Goal: Information Seeking & Learning: Check status

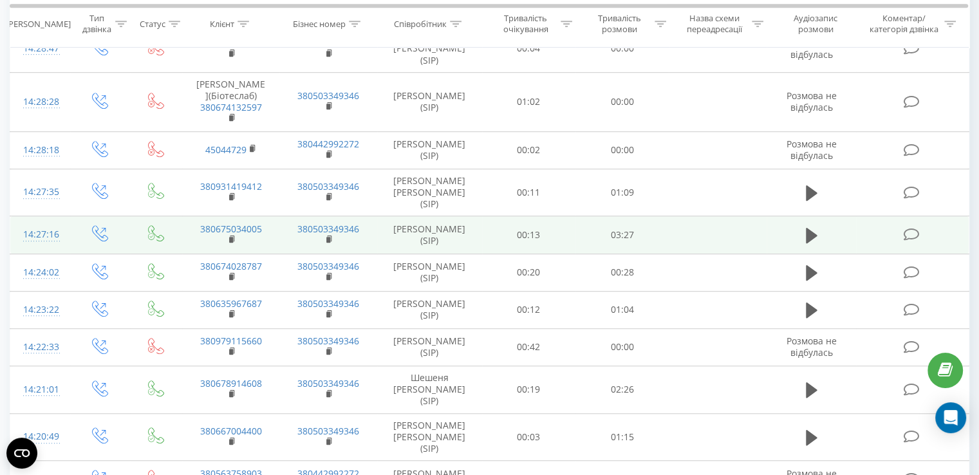
scroll to position [730, 0]
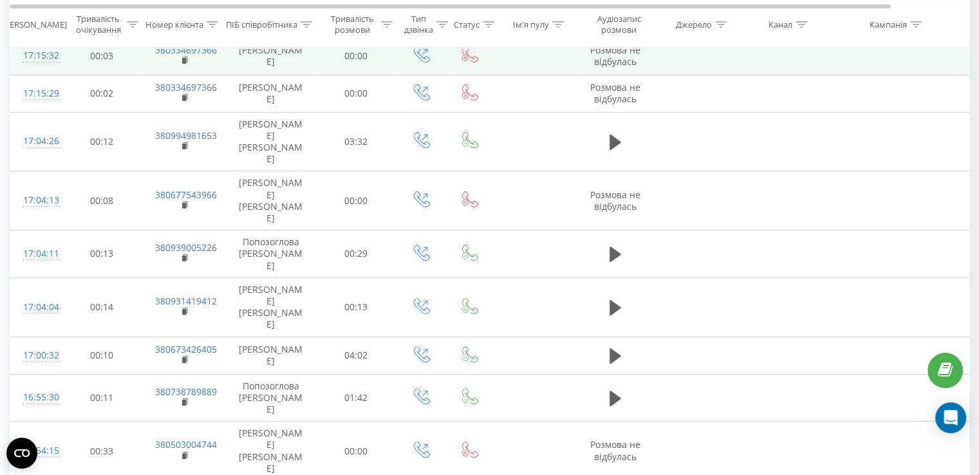
scroll to position [471, 0]
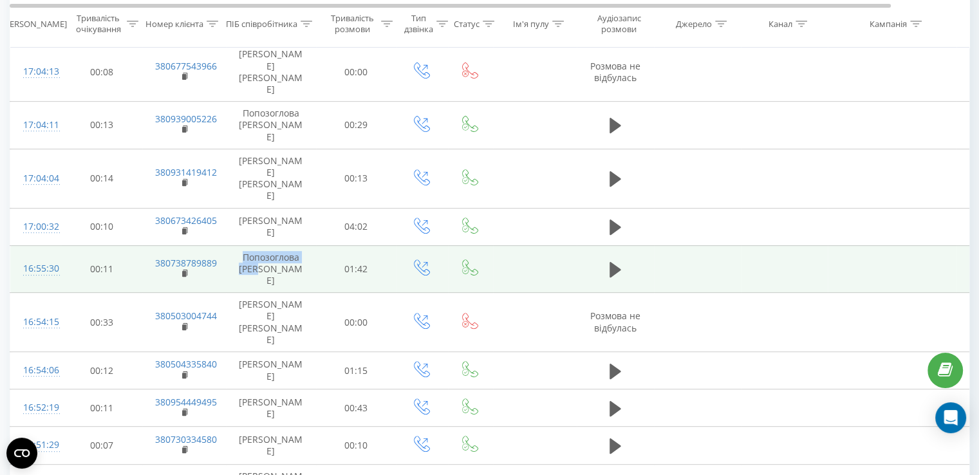
drag, startPoint x: 241, startPoint y: 180, endPoint x: 286, endPoint y: 191, distance: 46.4
click at [286, 245] on td "Попозоглова [PERSON_NAME]" at bounding box center [271, 269] width 90 height 48
copy td "Попозоглова [PERSON_NAME]"
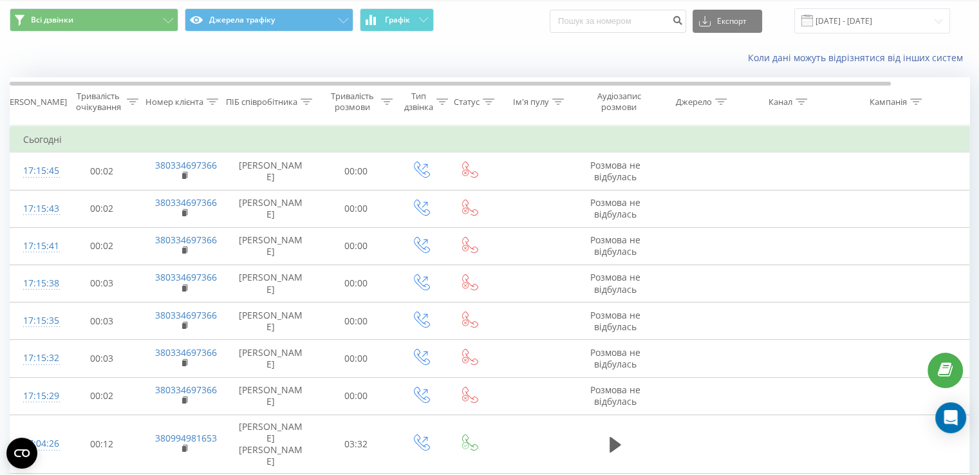
scroll to position [0, 0]
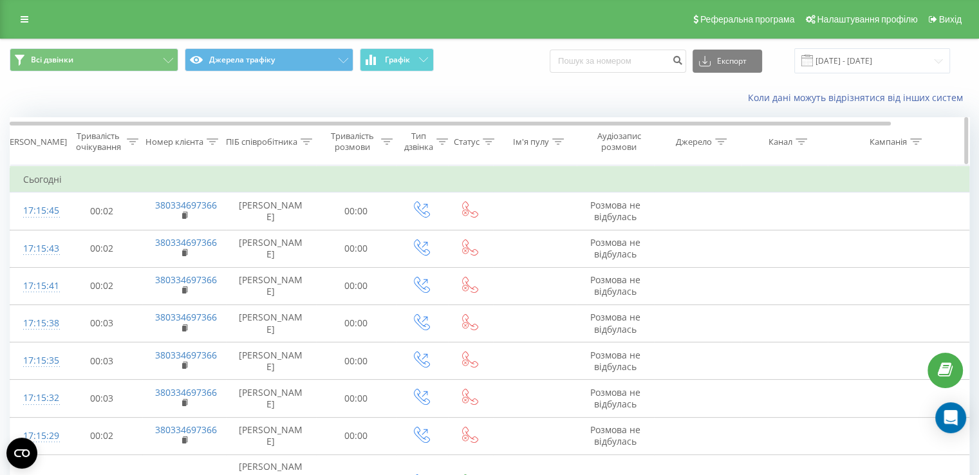
click at [301, 142] on icon at bounding box center [307, 141] width 12 height 6
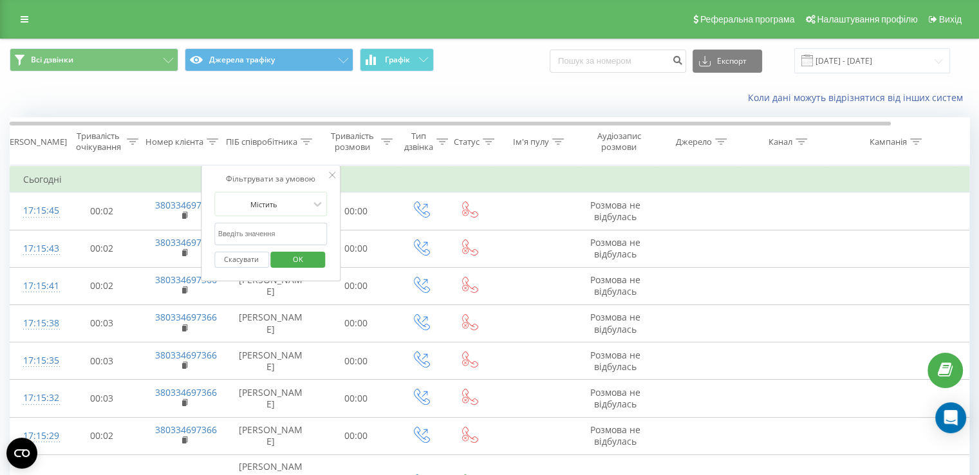
click at [281, 233] on input "text" at bounding box center [270, 234] width 113 height 23
paste input "Попозоглова [PERSON_NAME]"
type input "Попозоглова [PERSON_NAME]"
click at [297, 254] on span "OK" at bounding box center [298, 259] width 36 height 20
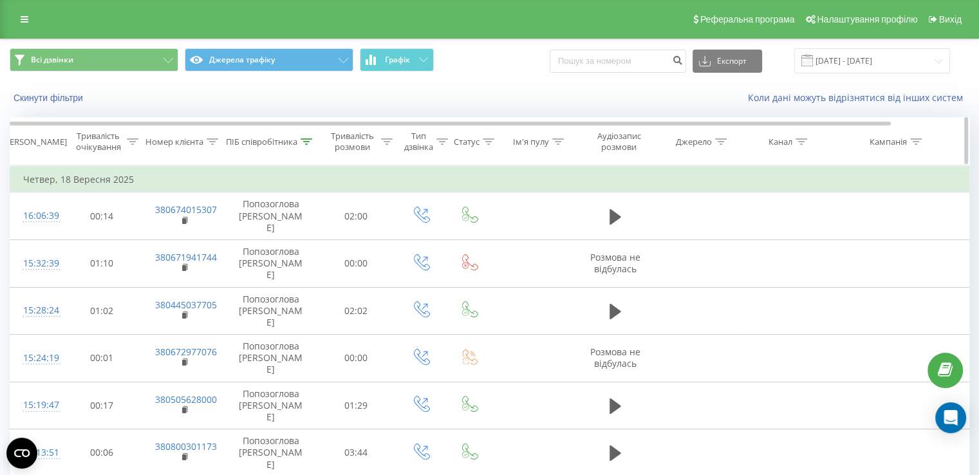
click at [388, 141] on icon at bounding box center [387, 141] width 12 height 6
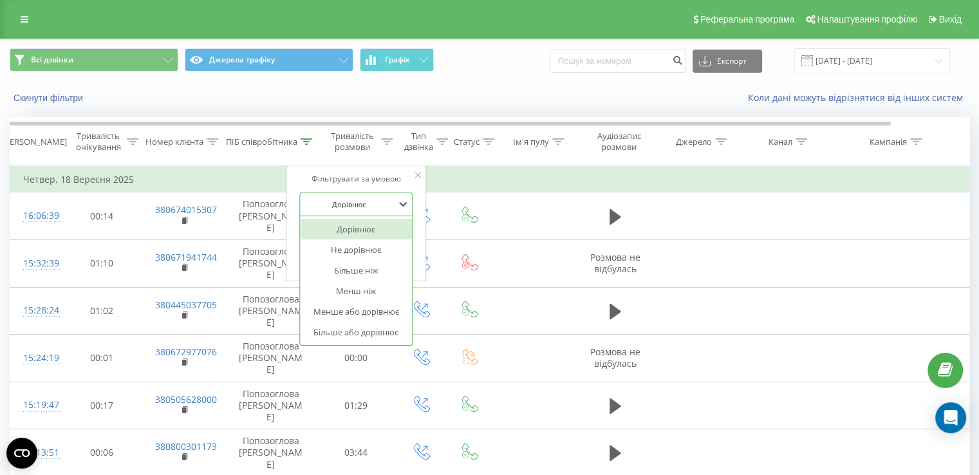
click at [382, 210] on div "Дорівнює" at bounding box center [349, 203] width 94 height 19
click at [400, 335] on div "Більше або дорівнює" at bounding box center [356, 332] width 112 height 21
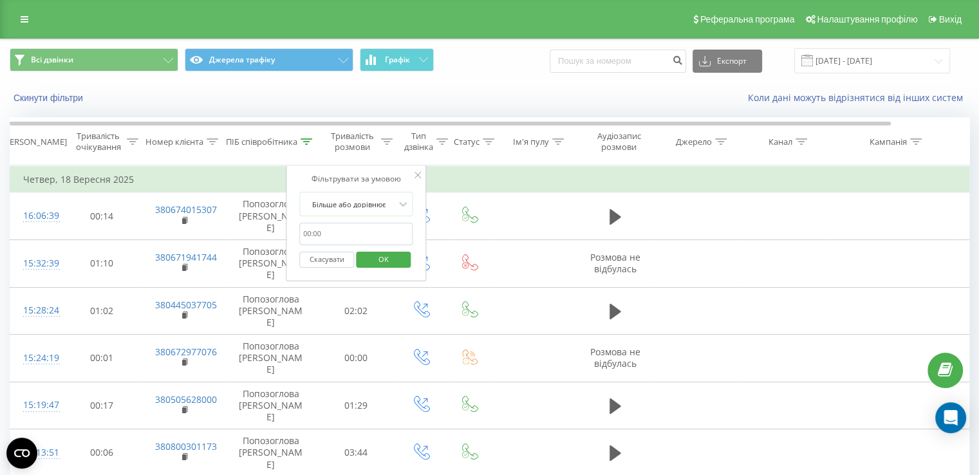
click at [366, 234] on input "text" at bounding box center [355, 234] width 113 height 23
type input "01:00"
click at [384, 256] on span "OK" at bounding box center [384, 259] width 36 height 20
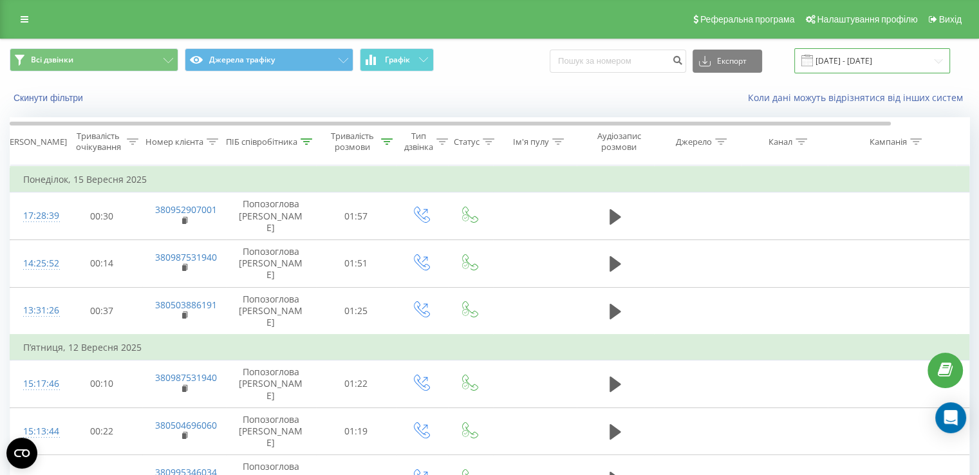
click at [852, 52] on input "[DATE] - [DATE]" at bounding box center [873, 60] width 156 height 25
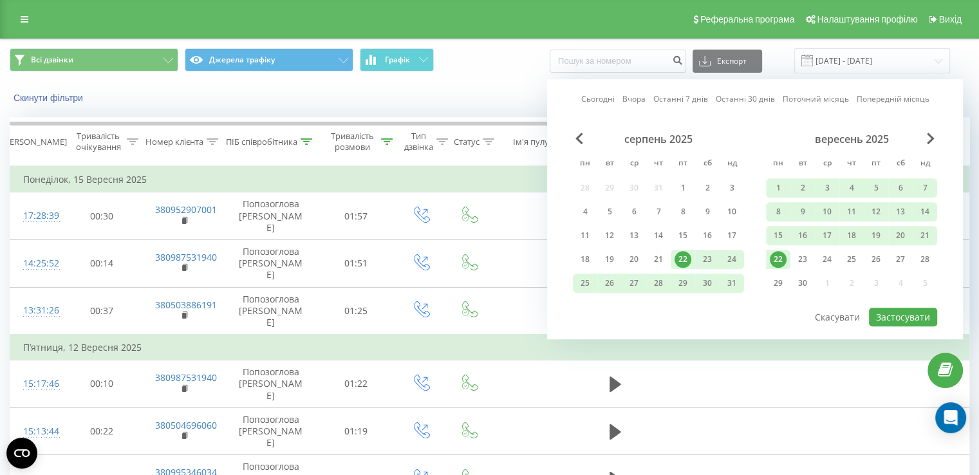
click at [782, 256] on div "22" at bounding box center [778, 259] width 17 height 17
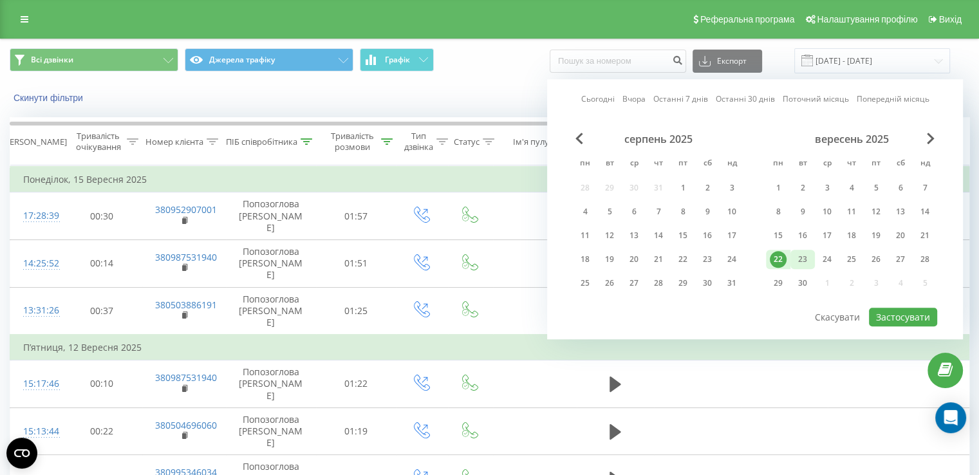
click at [806, 256] on div "23" at bounding box center [803, 259] width 17 height 17
click at [901, 312] on button "Застосувати" at bounding box center [903, 317] width 68 height 19
type input "[DATE] - [DATE]"
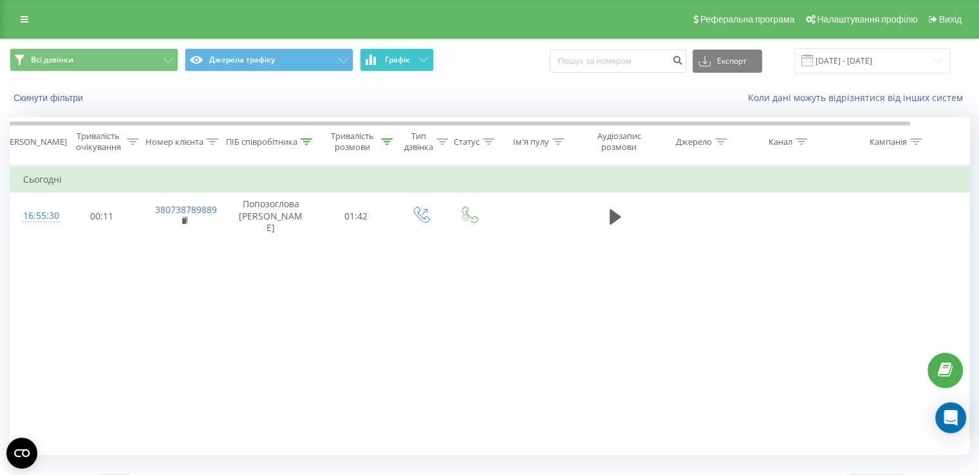
click at [406, 64] on span "Графік" at bounding box center [397, 59] width 25 height 9
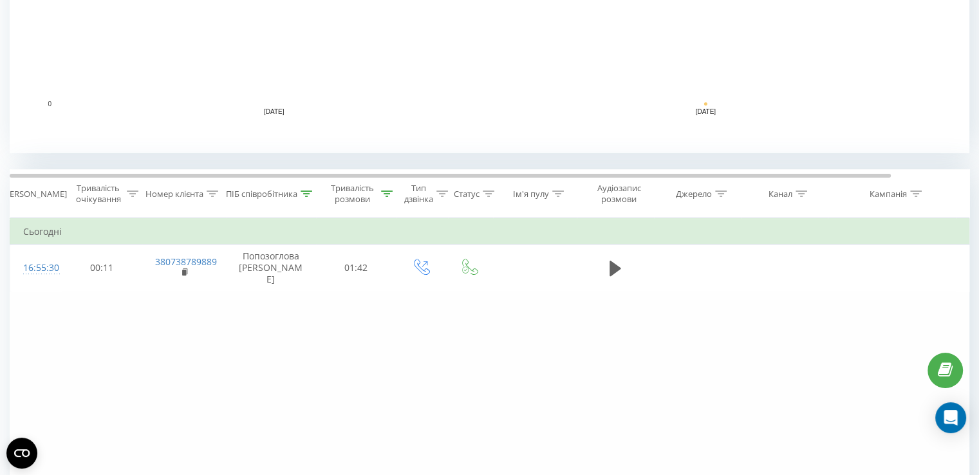
scroll to position [322, 0]
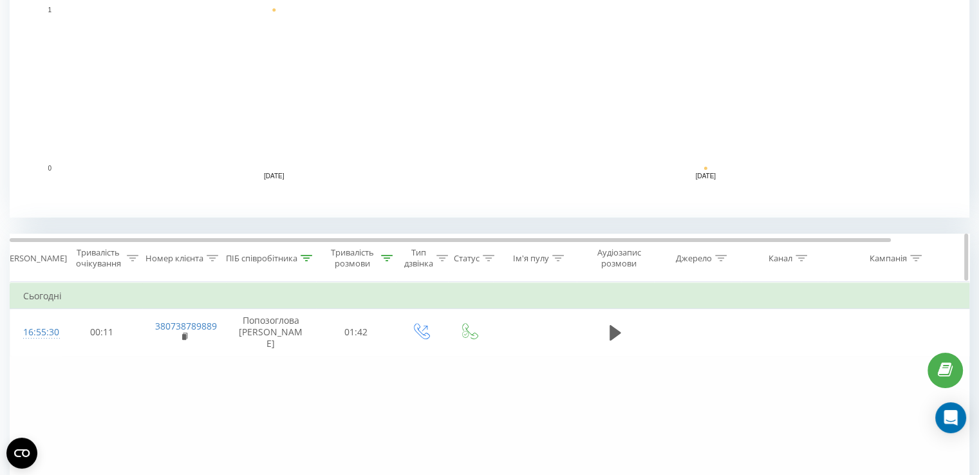
click at [385, 258] on icon at bounding box center [387, 258] width 12 height 6
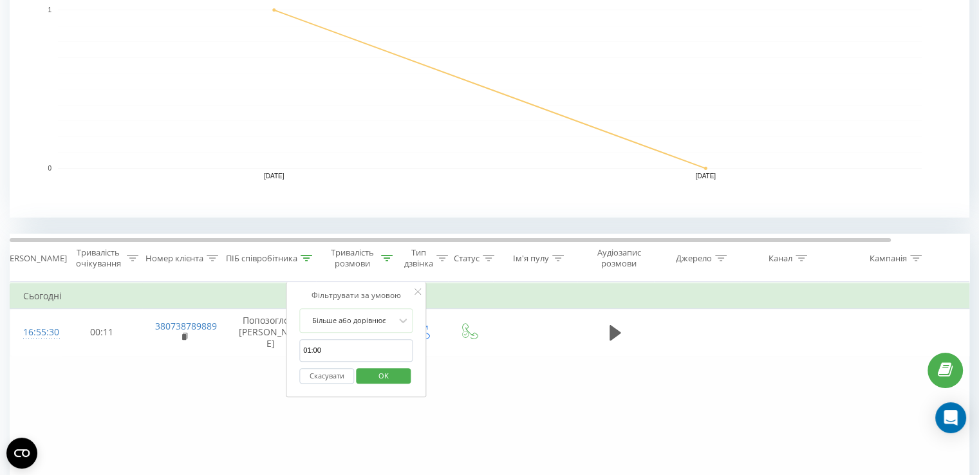
click at [341, 346] on input "01:00" at bounding box center [355, 350] width 113 height 23
click at [395, 317] on div "Більше або дорівнює" at bounding box center [349, 320] width 94 height 19
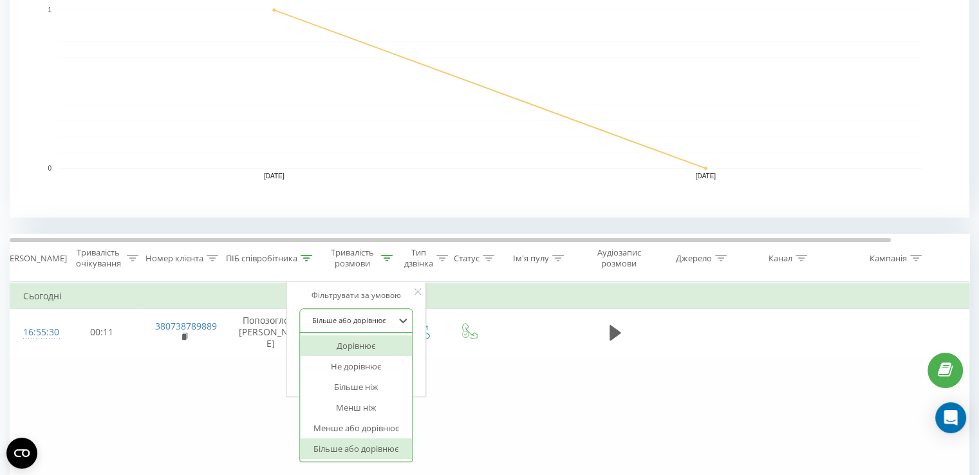
click at [387, 341] on div "Дорівнює" at bounding box center [356, 345] width 112 height 21
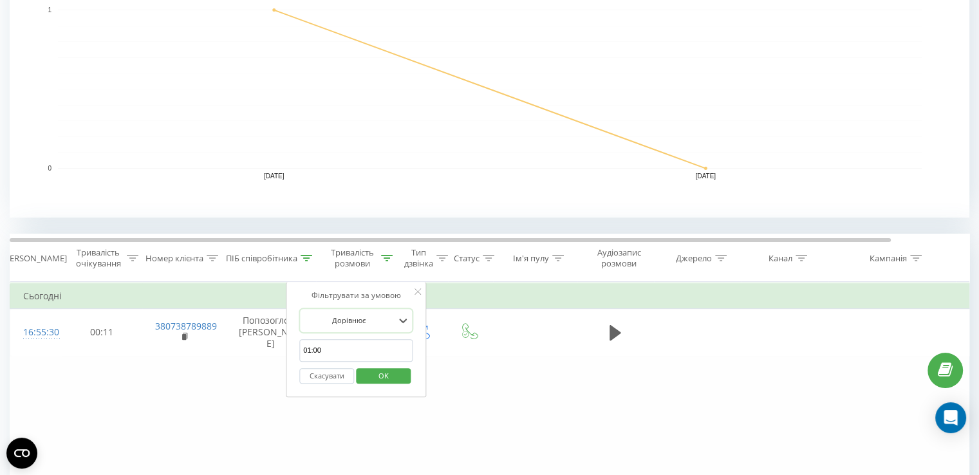
click at [348, 343] on input "01:00" at bounding box center [355, 350] width 113 height 23
type input "0"
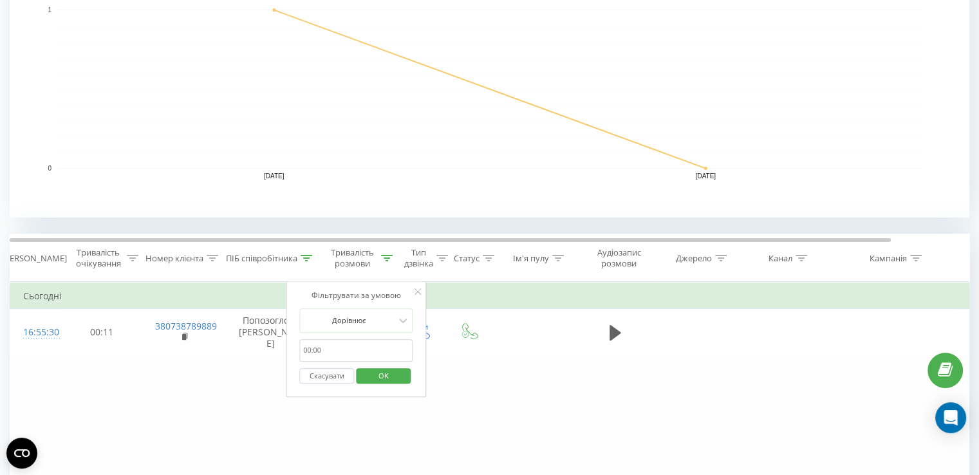
click at [392, 378] on span "OK" at bounding box center [384, 376] width 36 height 20
